Goal: Task Accomplishment & Management: Manage account settings

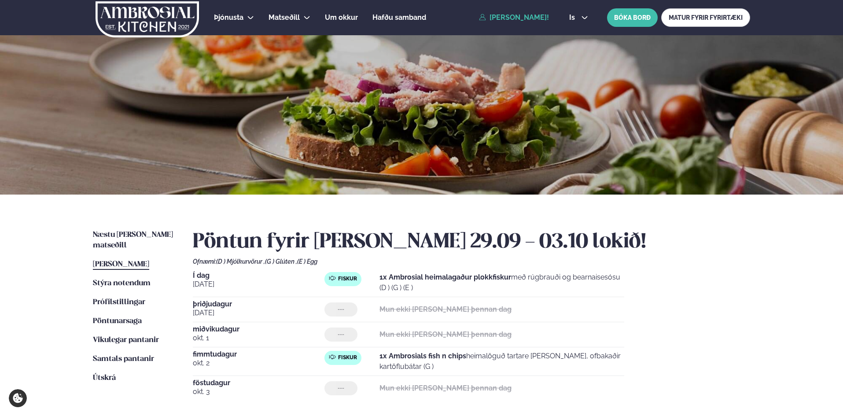
scroll to position [147, 0]
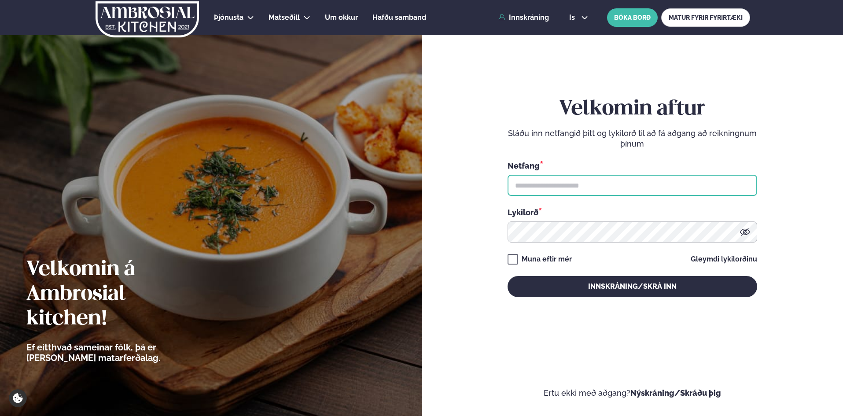
click at [546, 191] on input "text" at bounding box center [633, 185] width 250 height 21
type input "**********"
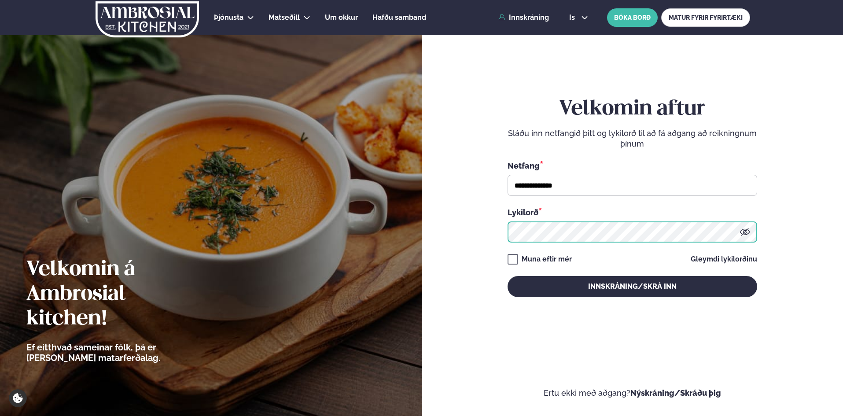
click at [508, 276] on button "Innskráning/Skrá inn" at bounding box center [633, 286] width 250 height 21
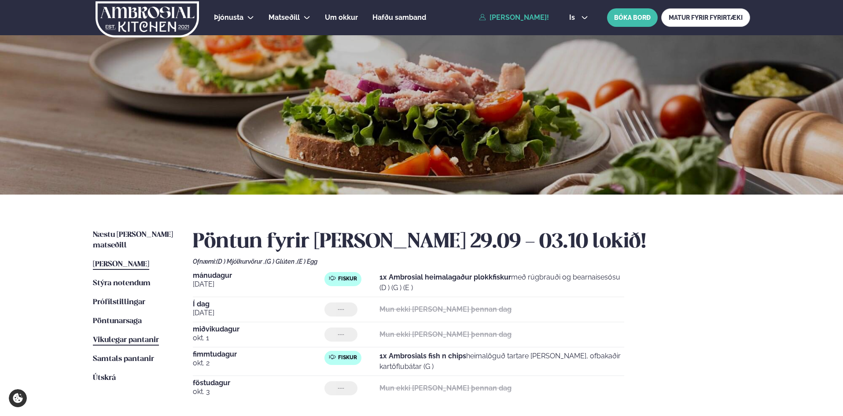
click at [146, 336] on span "Vikulegar pantanir" at bounding box center [126, 339] width 66 height 7
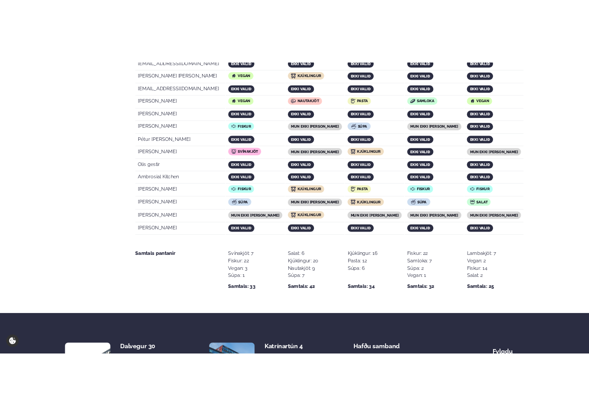
scroll to position [1668, 0]
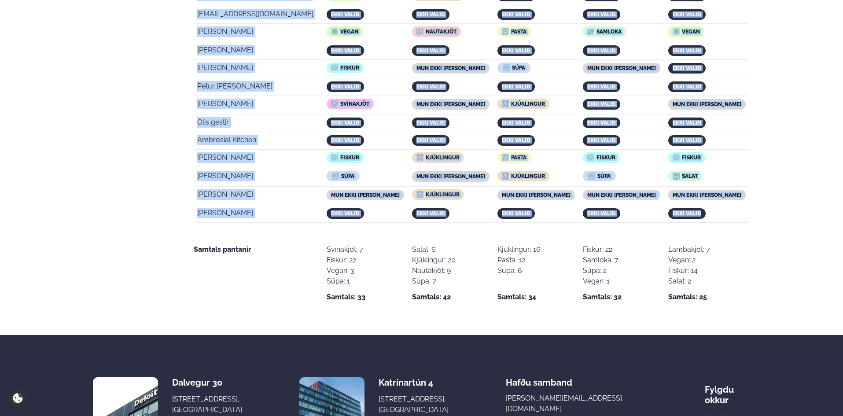
drag, startPoint x: 196, startPoint y: 272, endPoint x: 716, endPoint y: 179, distance: 528.1
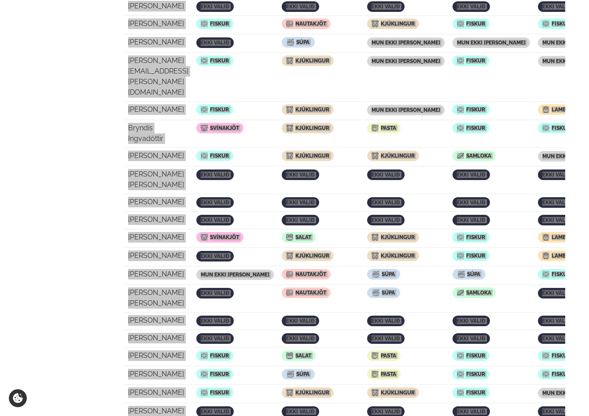
scroll to position [0, 0]
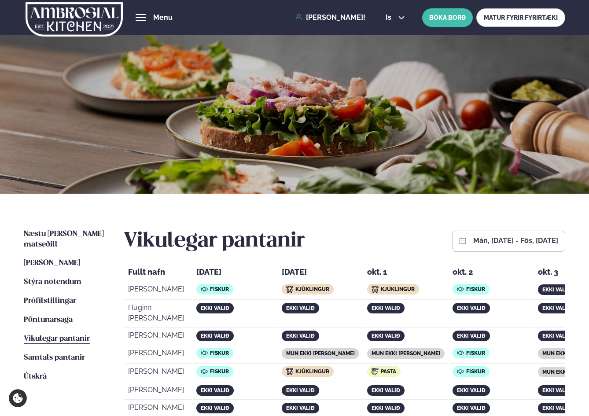
click at [360, 229] on div "Vikulegar pantanir mán, [DATE] - fös, [DATE]" at bounding box center [344, 241] width 441 height 25
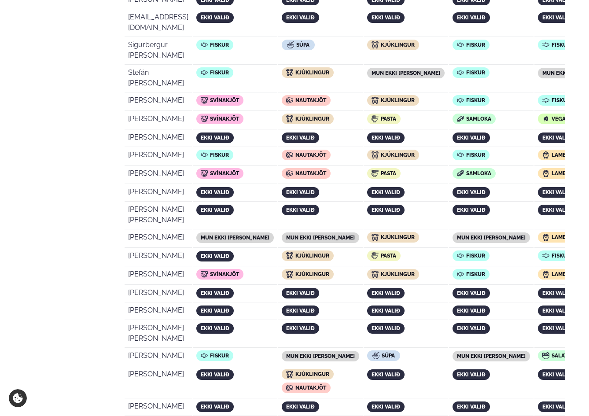
scroll to position [1027, 0]
